Goal: Task Accomplishment & Management: Manage account settings

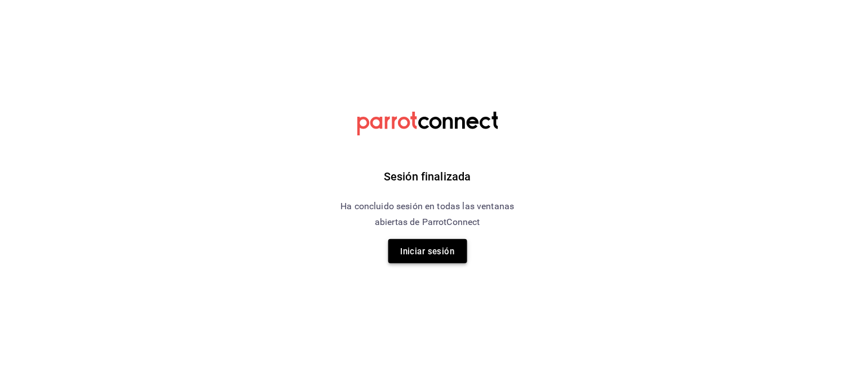
click at [445, 248] on font "Iniciar sesión" at bounding box center [428, 251] width 54 height 10
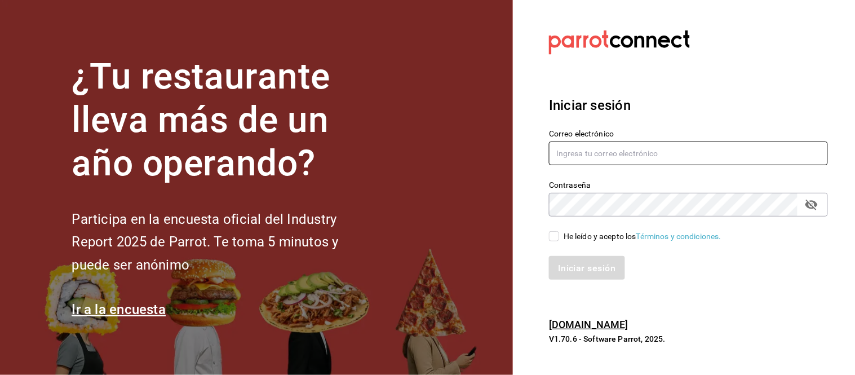
type input "[EMAIL_ADDRESS][DOMAIN_NAME]"
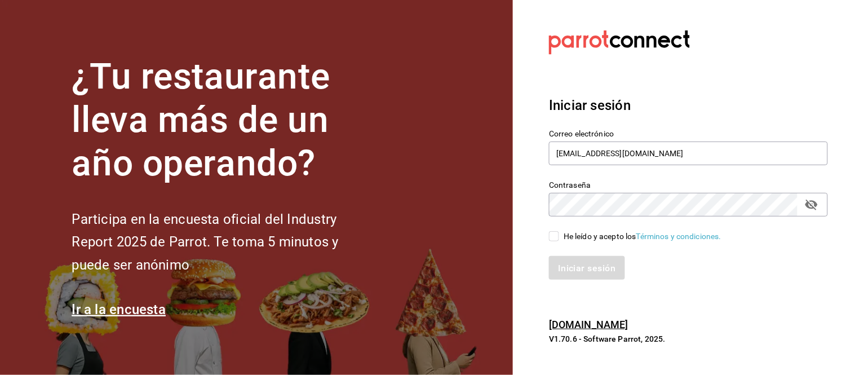
click at [549, 233] on input "He leído y acepto los Términos y condiciones." at bounding box center [554, 236] width 10 height 10
checkbox input "true"
click at [575, 265] on font "Iniciar sesión" at bounding box center [586, 267] width 57 height 11
